Goal: Task Accomplishment & Management: Manage account settings

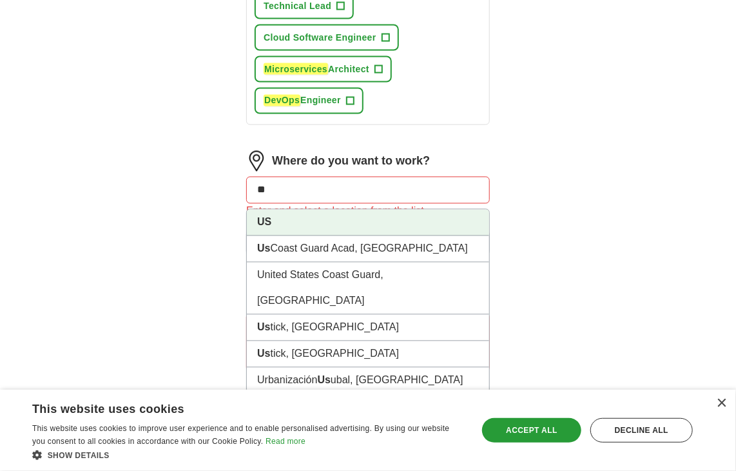
click at [273, 215] on li "US" at bounding box center [368, 222] width 242 height 26
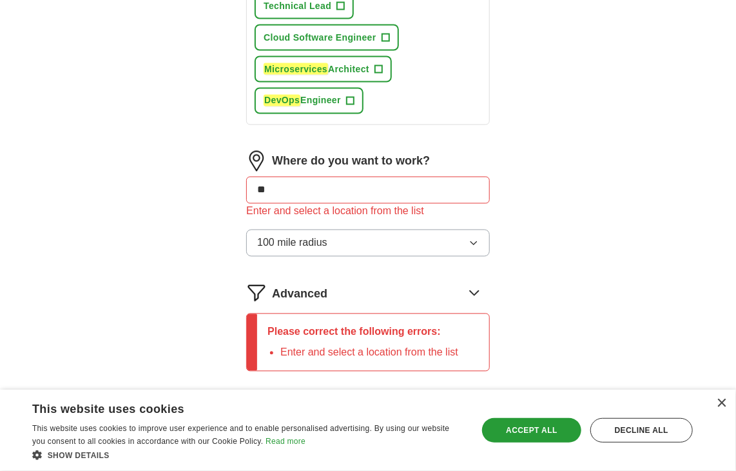
type input "**"
click at [723, 405] on div "×" at bounding box center [722, 403] width 10 height 10
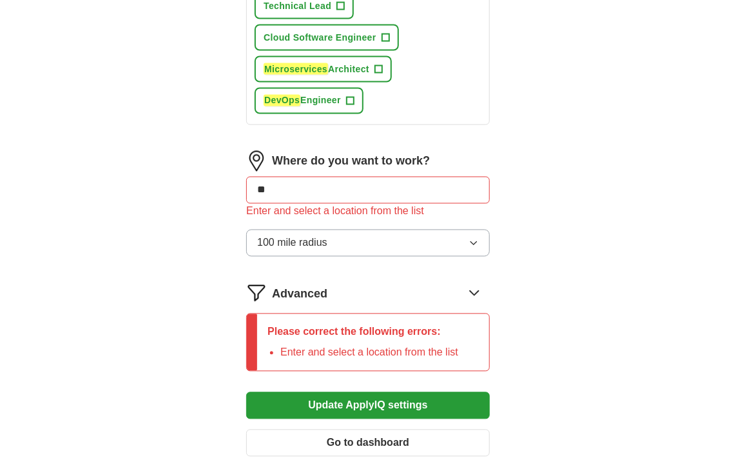
click at [341, 189] on input "**" at bounding box center [368, 190] width 244 height 27
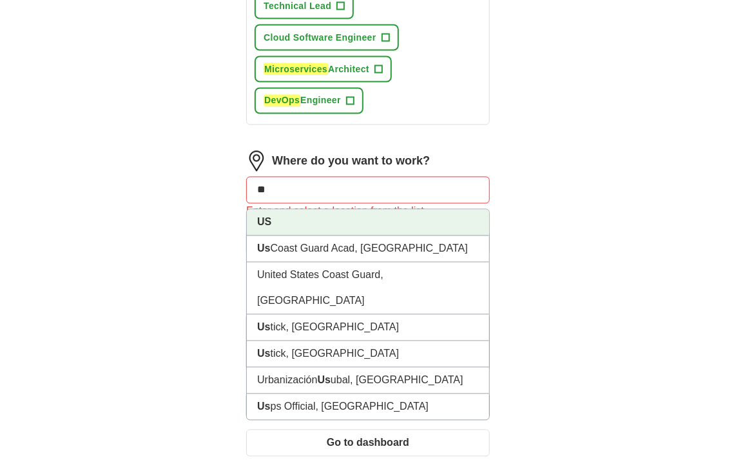
click at [265, 217] on strong "US" at bounding box center [264, 222] width 14 height 11
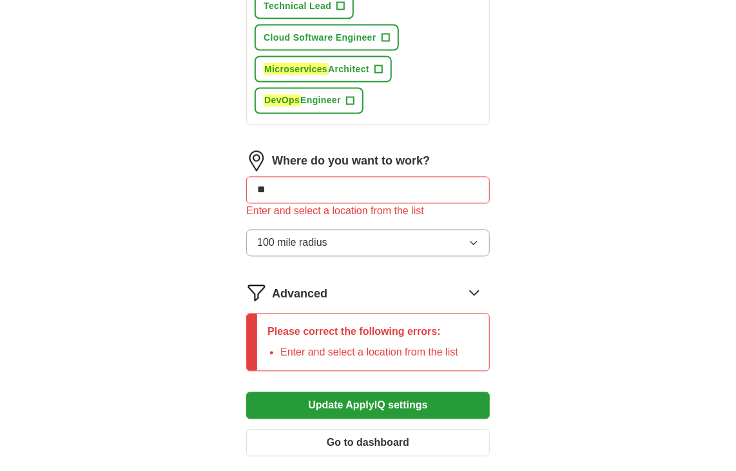
click at [396, 230] on button "100 mile radius" at bounding box center [368, 242] width 244 height 27
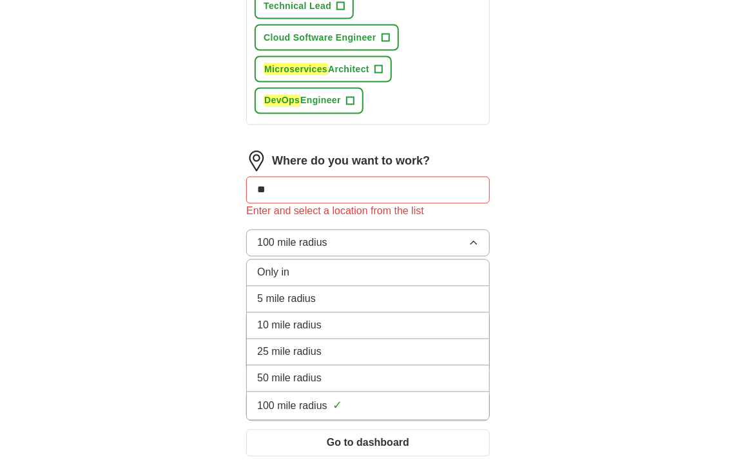
click at [279, 398] on span "100 mile radius" at bounding box center [292, 405] width 70 height 15
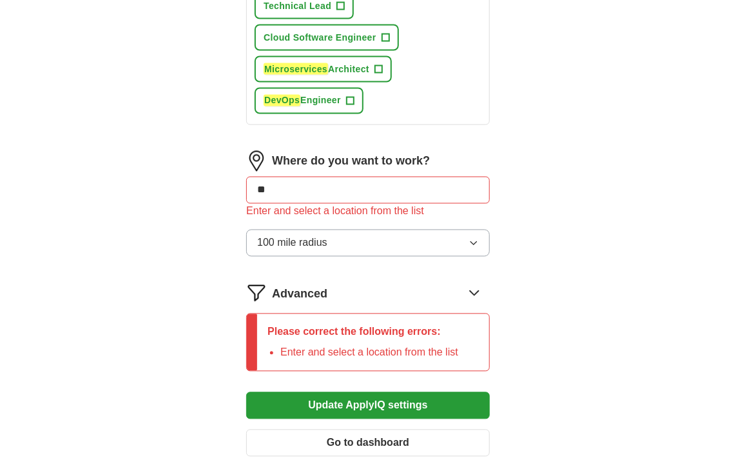
click at [365, 400] on button "Update ApplyIQ settings" at bounding box center [368, 405] width 244 height 27
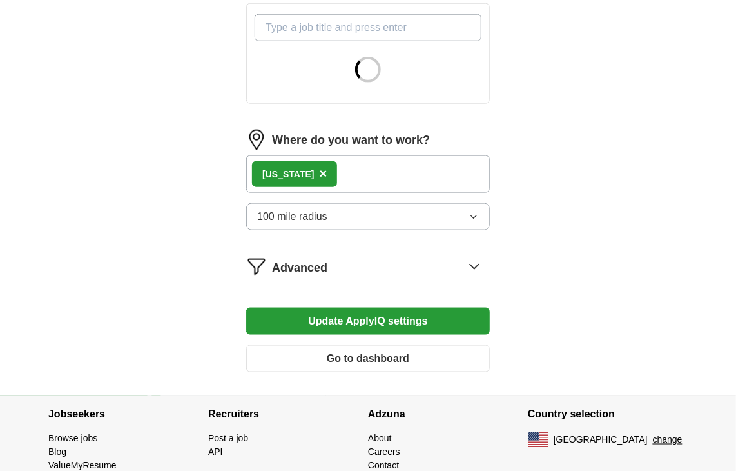
scroll to position [516, 0]
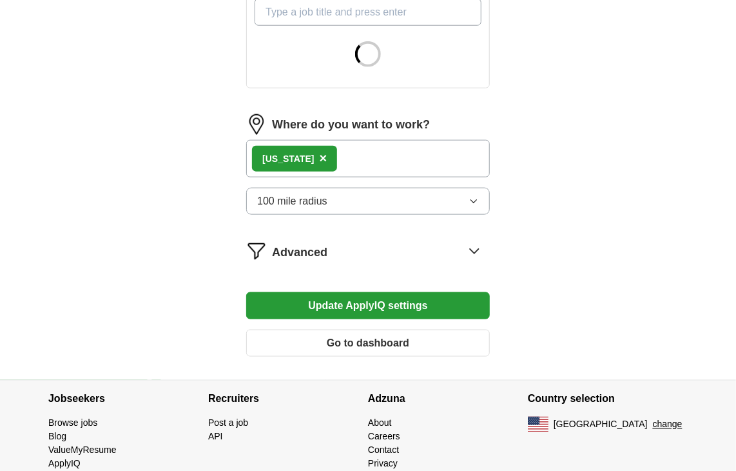
click at [320, 159] on span "×" at bounding box center [324, 158] width 8 height 14
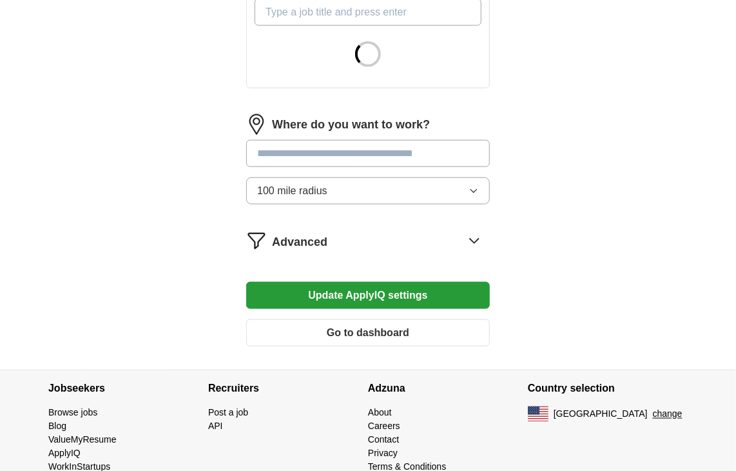
click at [309, 158] on input "text" at bounding box center [368, 153] width 244 height 27
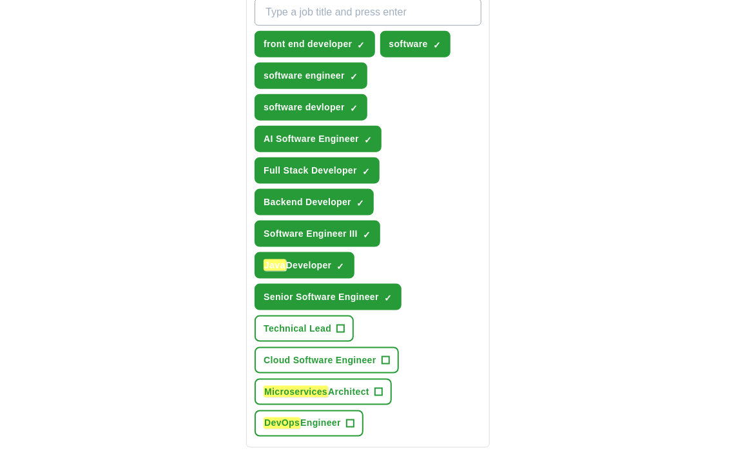
scroll to position [555, 0]
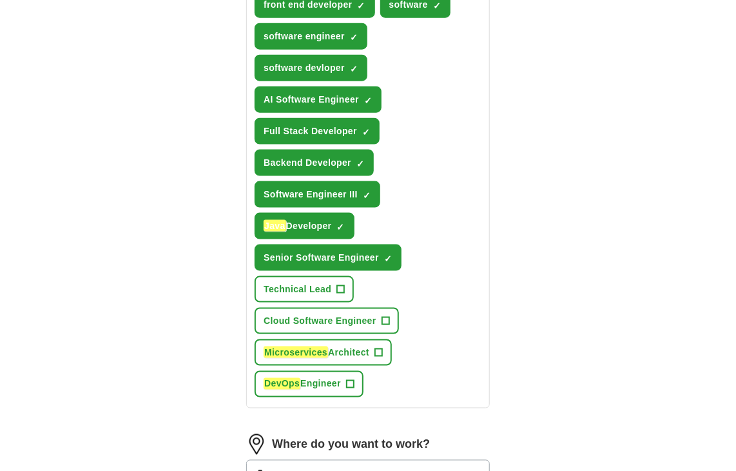
type input "**"
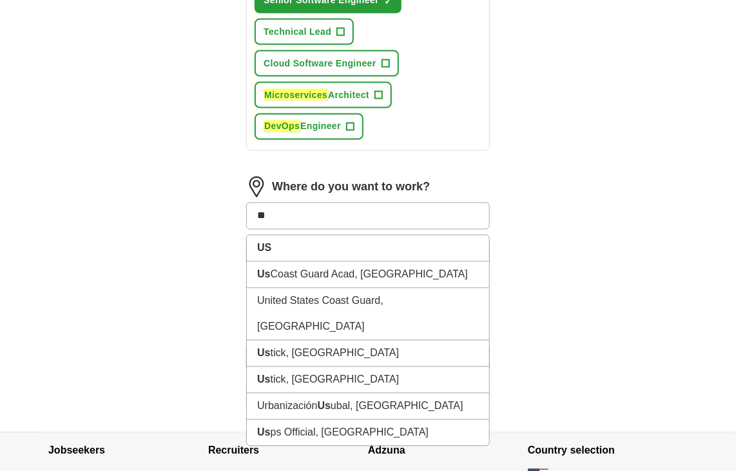
scroll to position [813, 0]
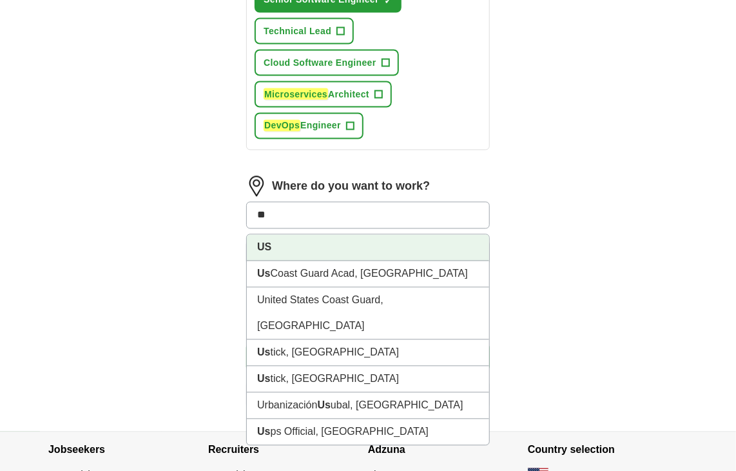
click at [263, 242] on strong "US" at bounding box center [264, 247] width 14 height 11
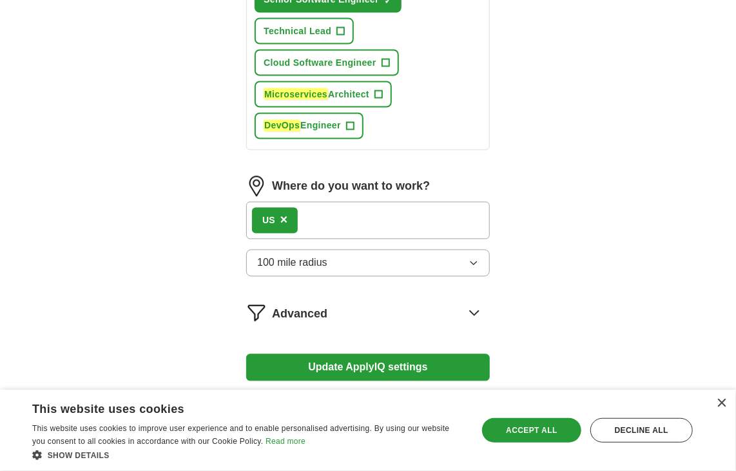
click at [387, 357] on button "Update ApplyIQ settings" at bounding box center [368, 367] width 244 height 27
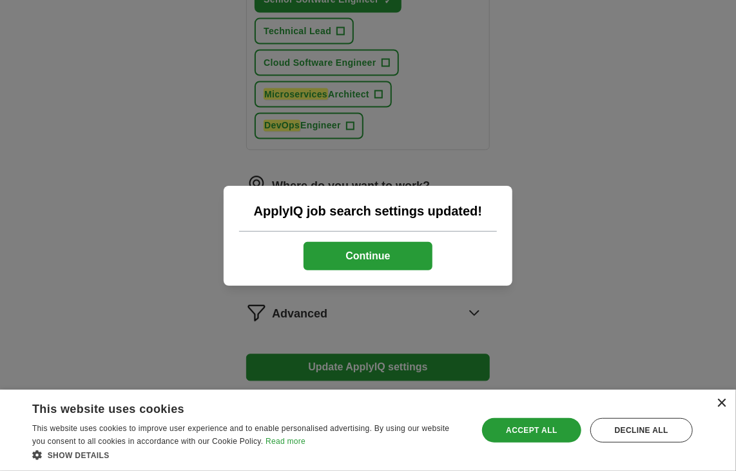
click at [724, 403] on div "×" at bounding box center [722, 403] width 10 height 10
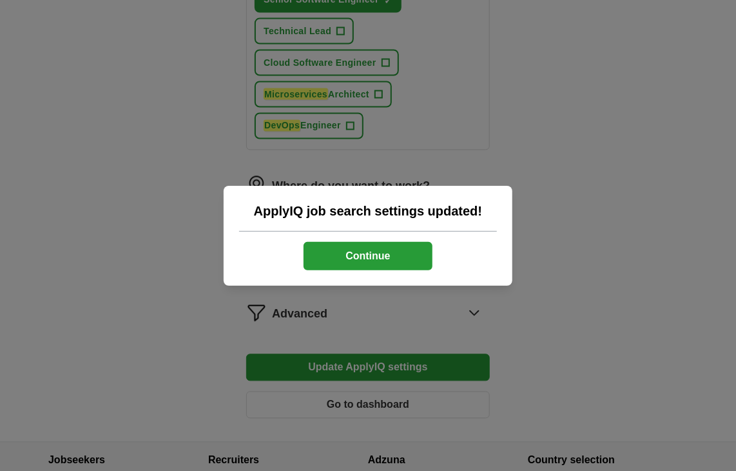
drag, startPoint x: 360, startPoint y: 252, endPoint x: 389, endPoint y: 256, distance: 29.3
click at [360, 251] on button "Continue" at bounding box center [368, 256] width 129 height 28
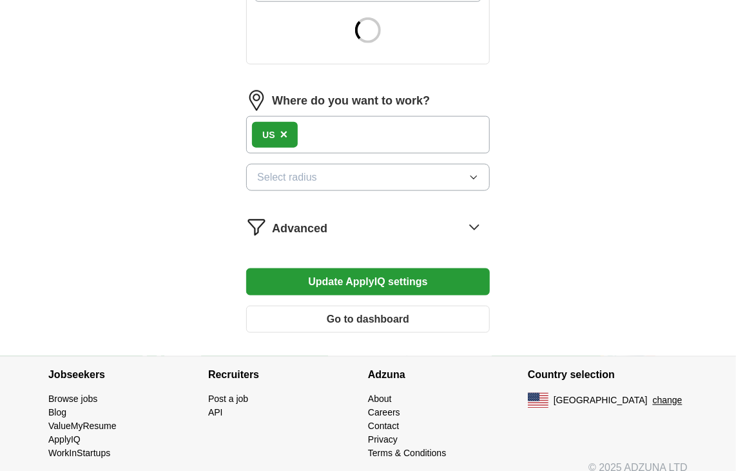
scroll to position [552, 0]
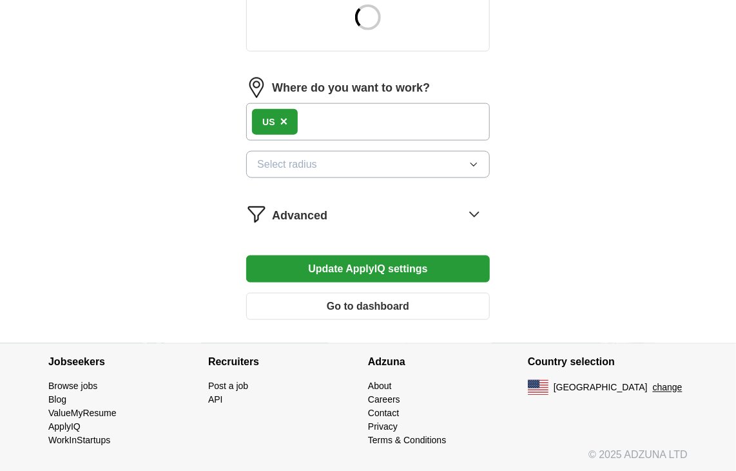
click at [480, 162] on button "Select radius" at bounding box center [368, 164] width 244 height 27
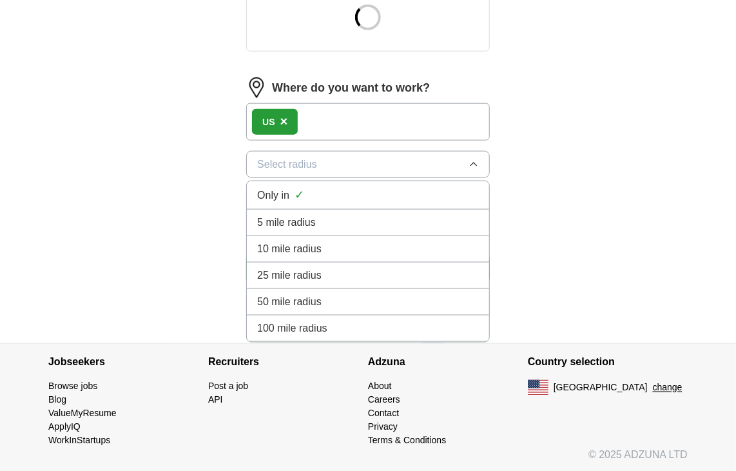
click at [278, 327] on span "100 mile radius" at bounding box center [292, 327] width 70 height 15
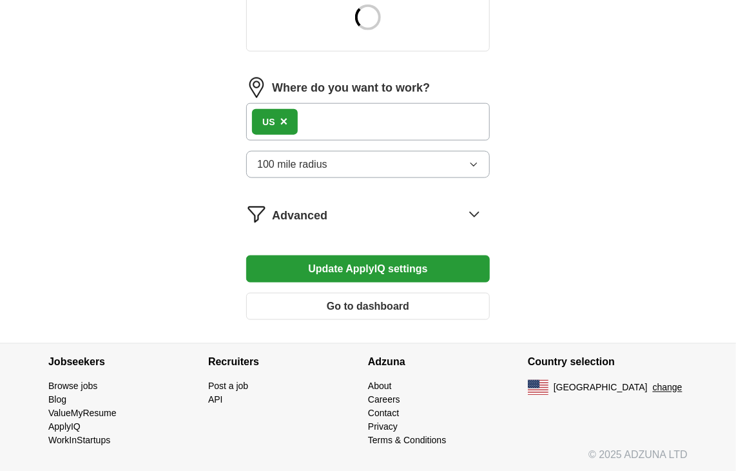
click at [333, 258] on button "Update ApplyIQ settings" at bounding box center [368, 268] width 244 height 27
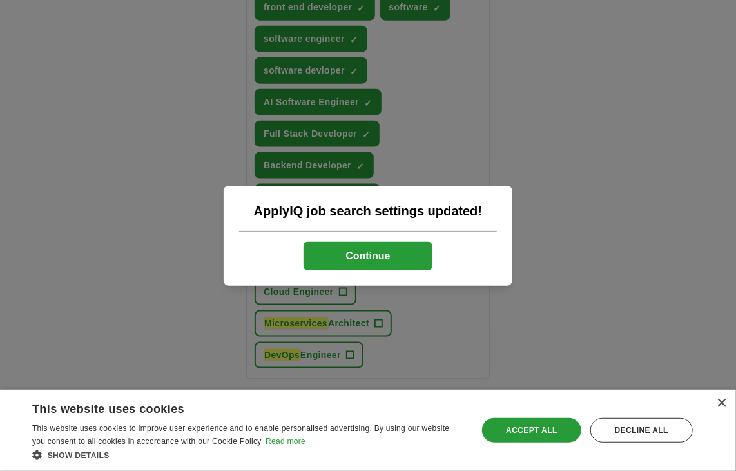
click at [382, 248] on button "Continue" at bounding box center [368, 256] width 129 height 28
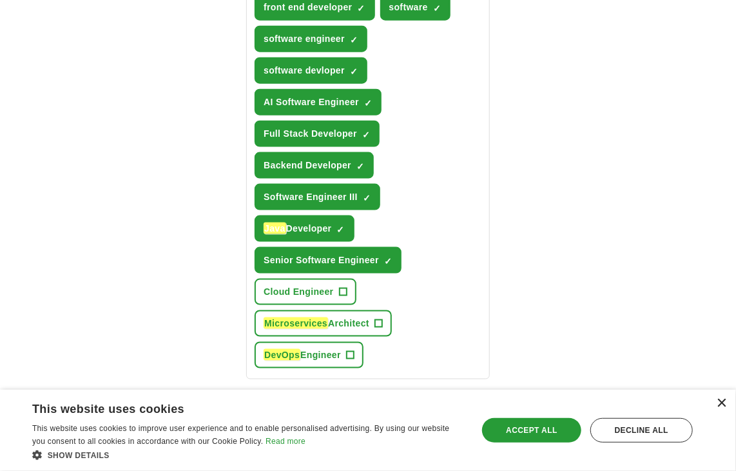
click at [723, 400] on div "×" at bounding box center [722, 403] width 10 height 10
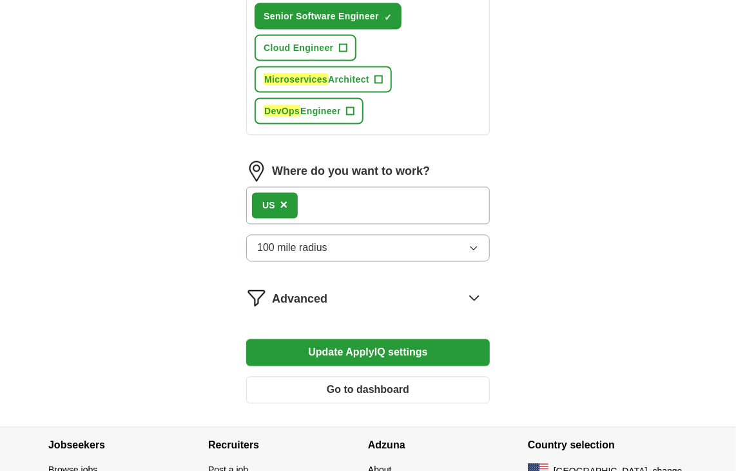
scroll to position [810, 0]
